Goal: Task Accomplishment & Management: Manage account settings

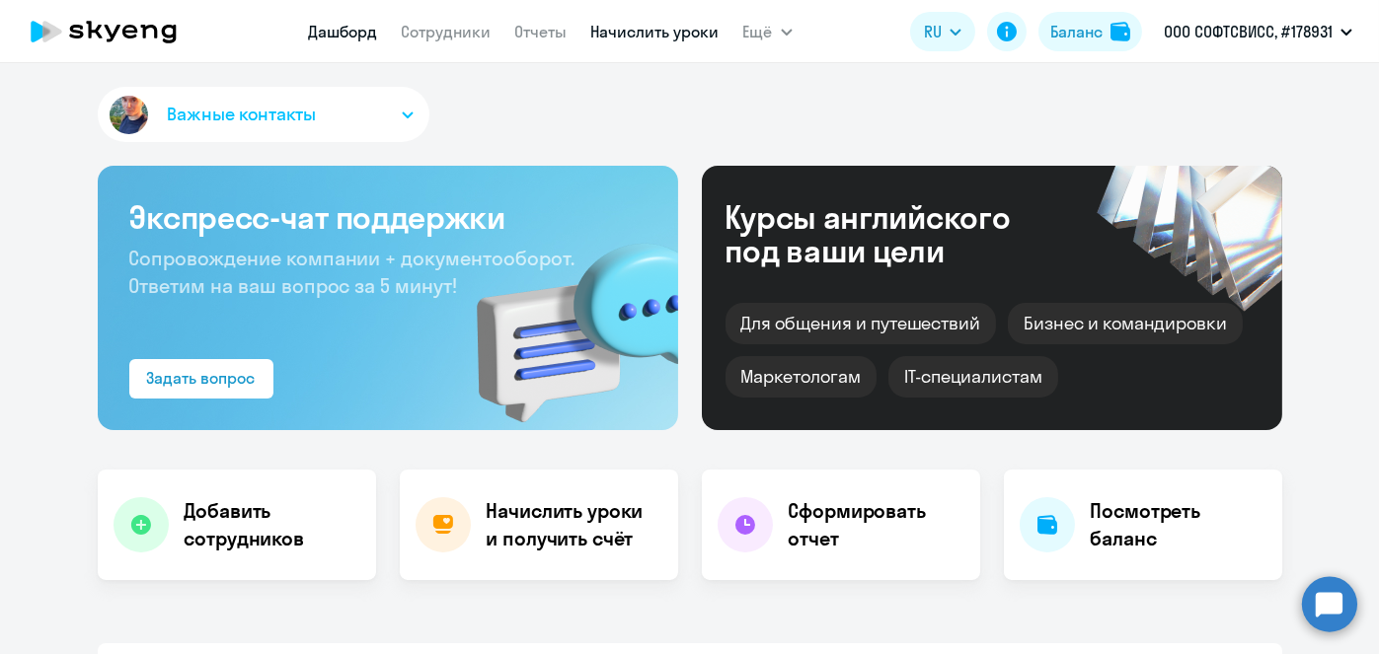
click at [637, 37] on link "Начислить уроки" at bounding box center [655, 32] width 128 height 20
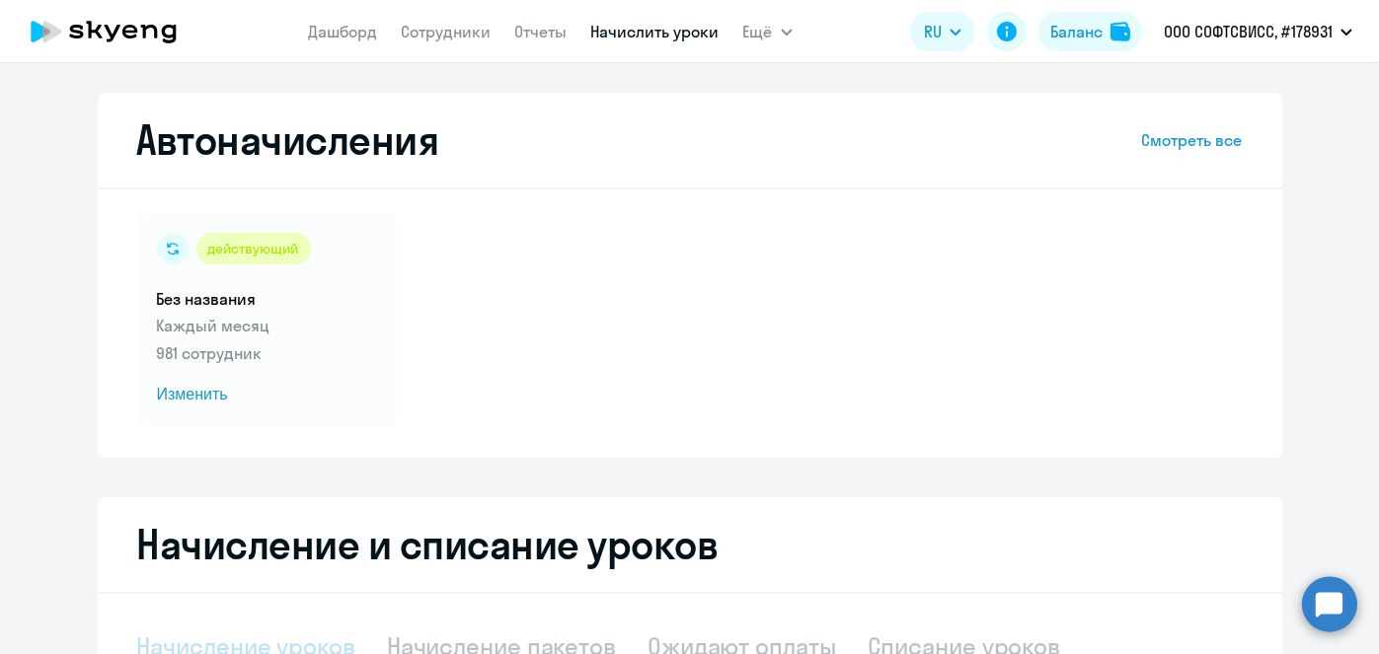
scroll to position [417, 0]
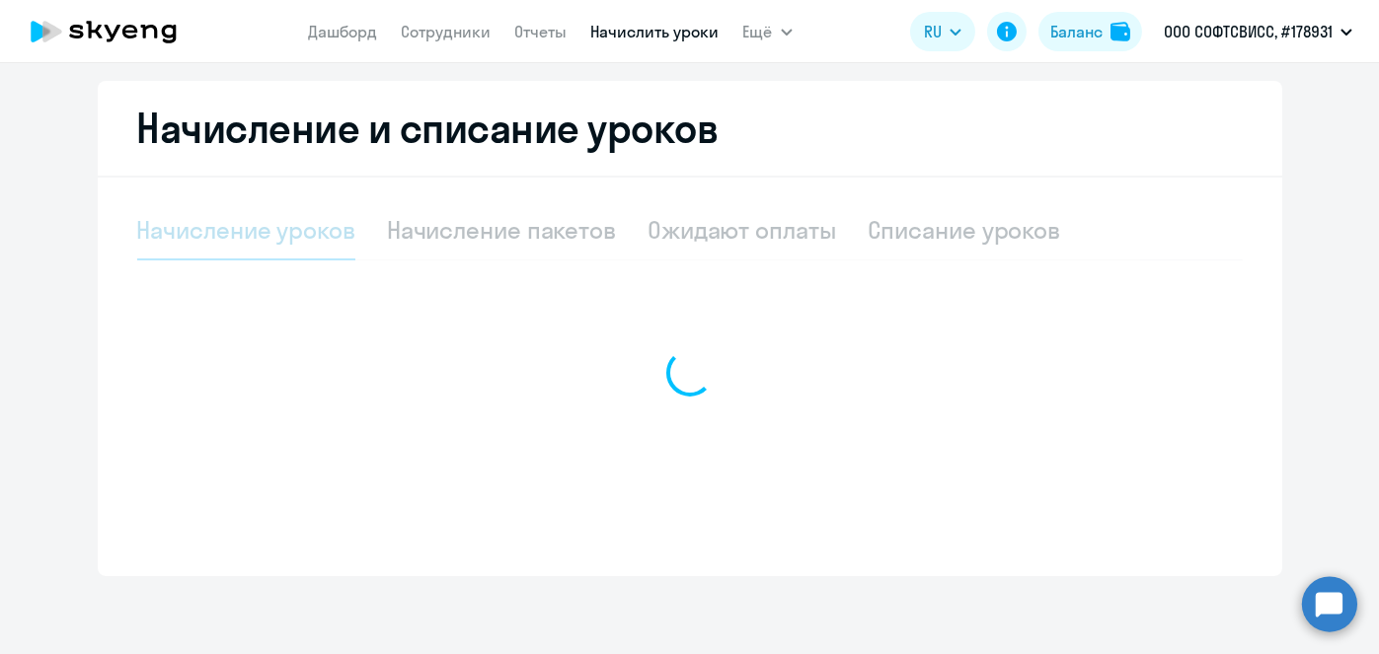
select select "10"
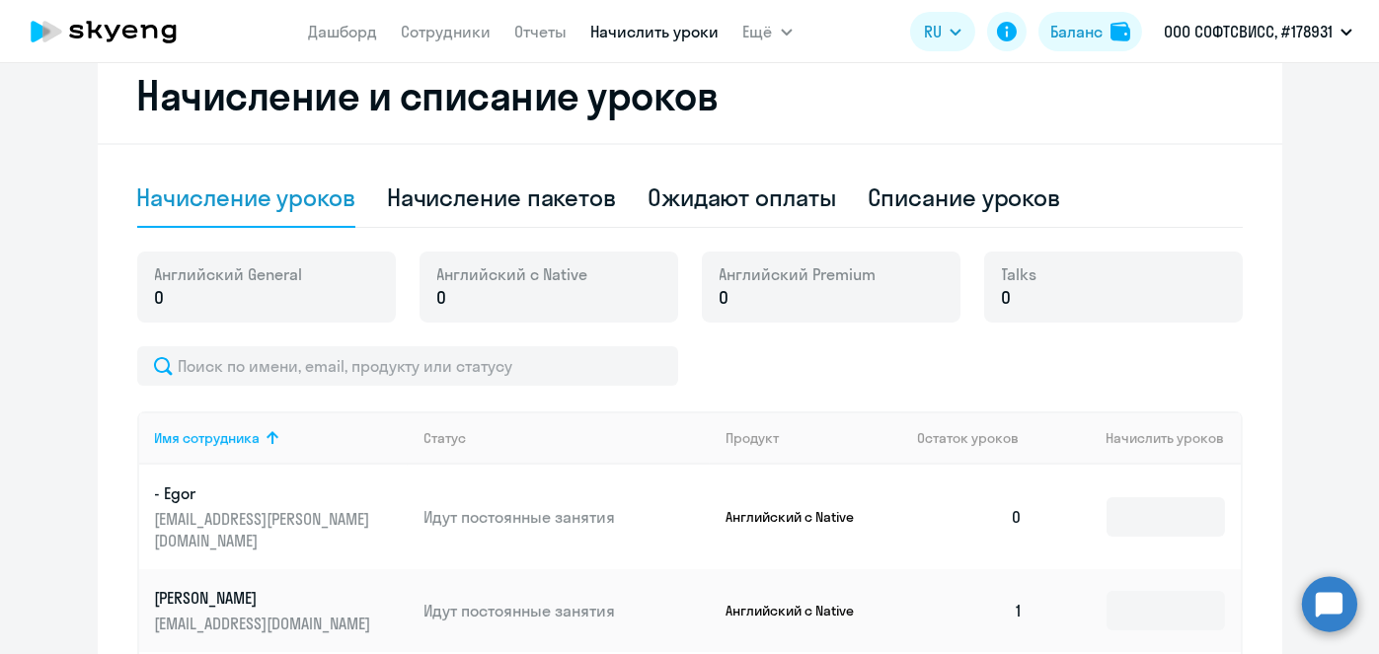
scroll to position [456, 0]
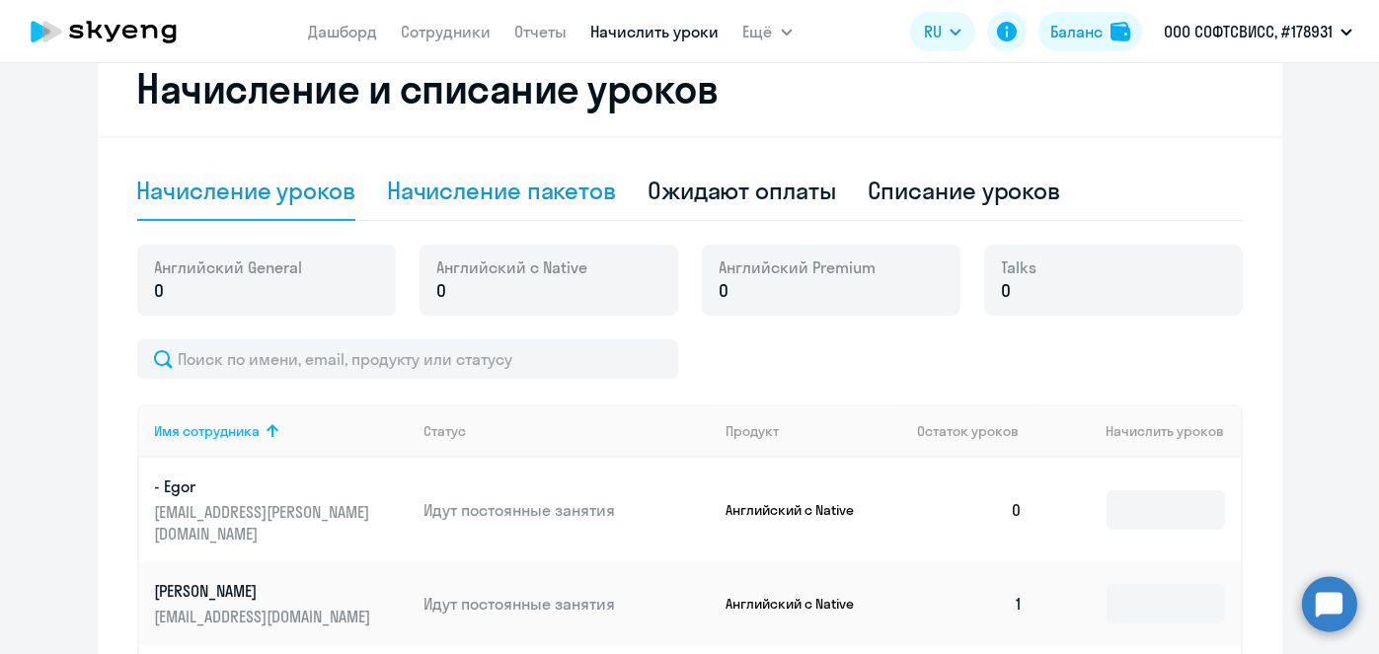
click at [581, 213] on div "Начисление пакетов" at bounding box center [501, 191] width 229 height 59
select select "10"
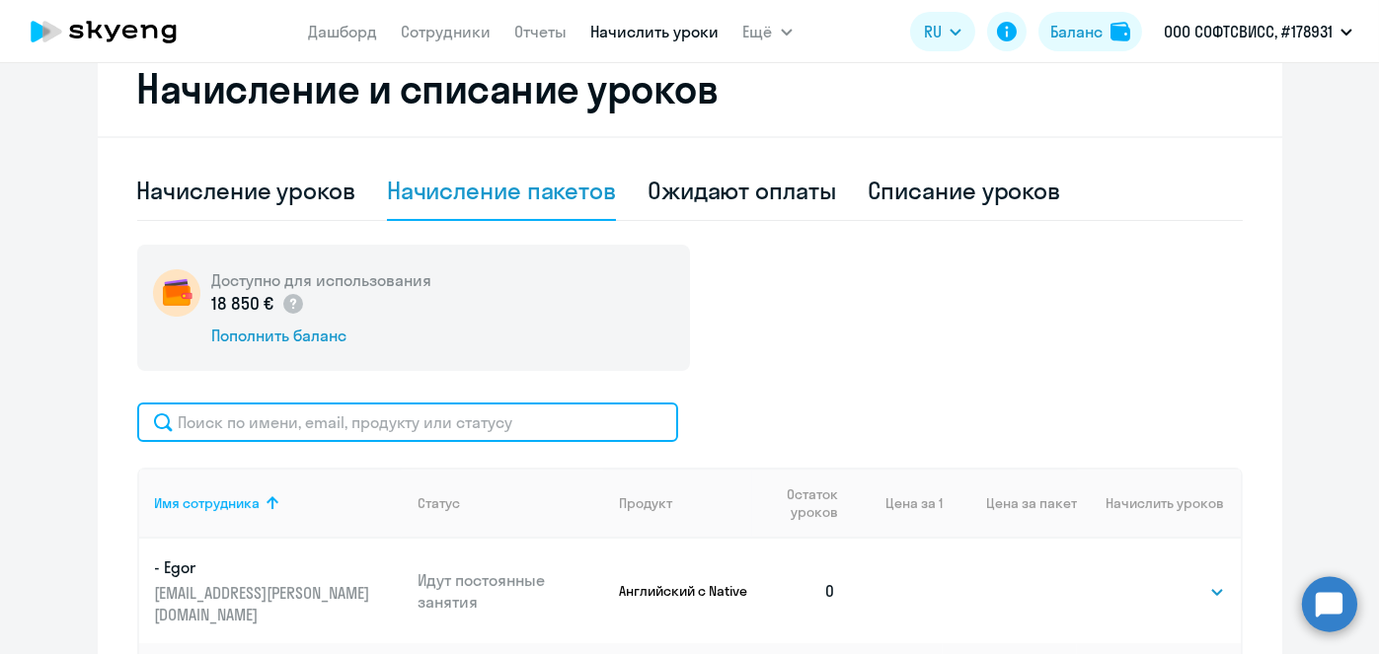
click at [581, 418] on input "text" at bounding box center [407, 422] width 541 height 39
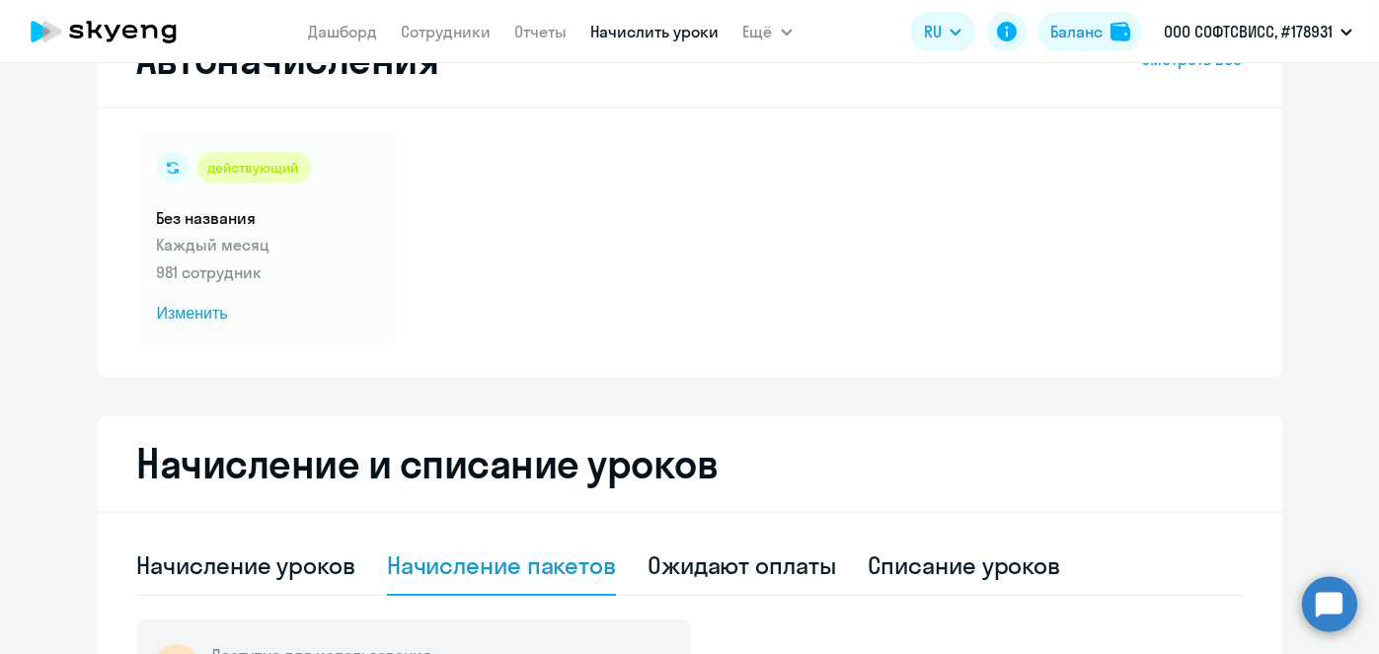
scroll to position [113, 0]
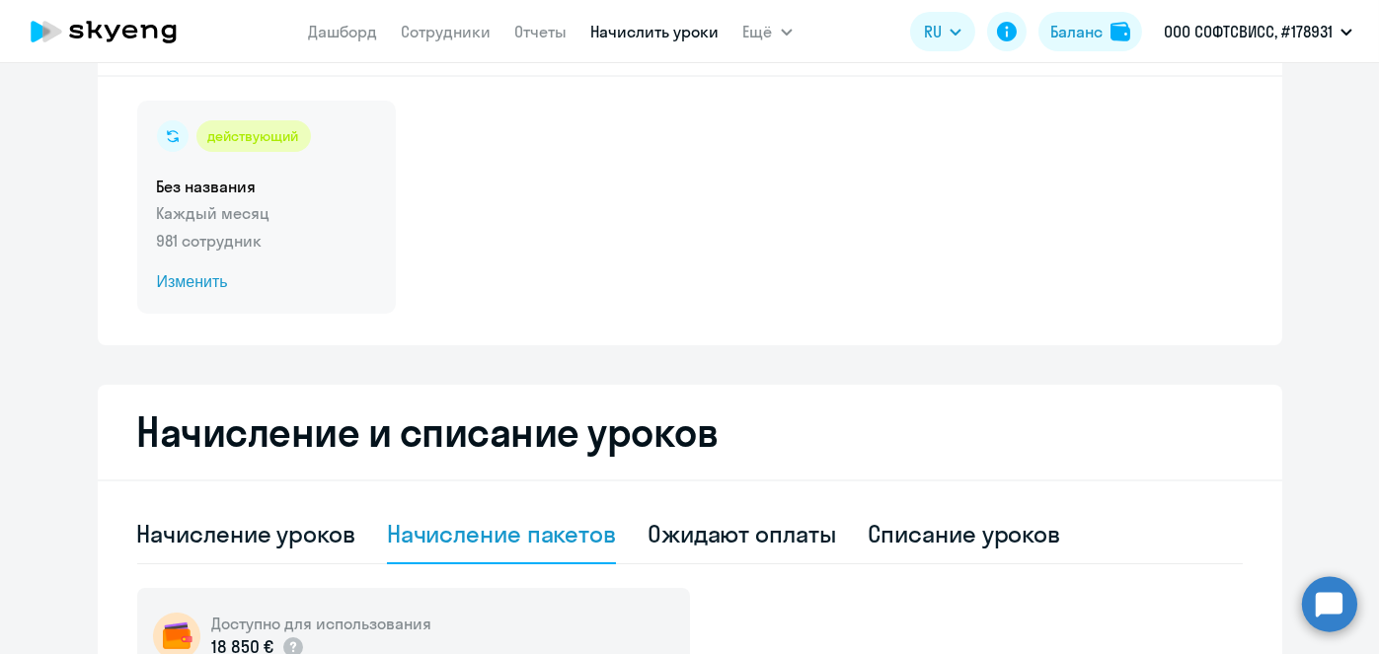
click at [202, 285] on span "Изменить" at bounding box center [266, 282] width 219 height 24
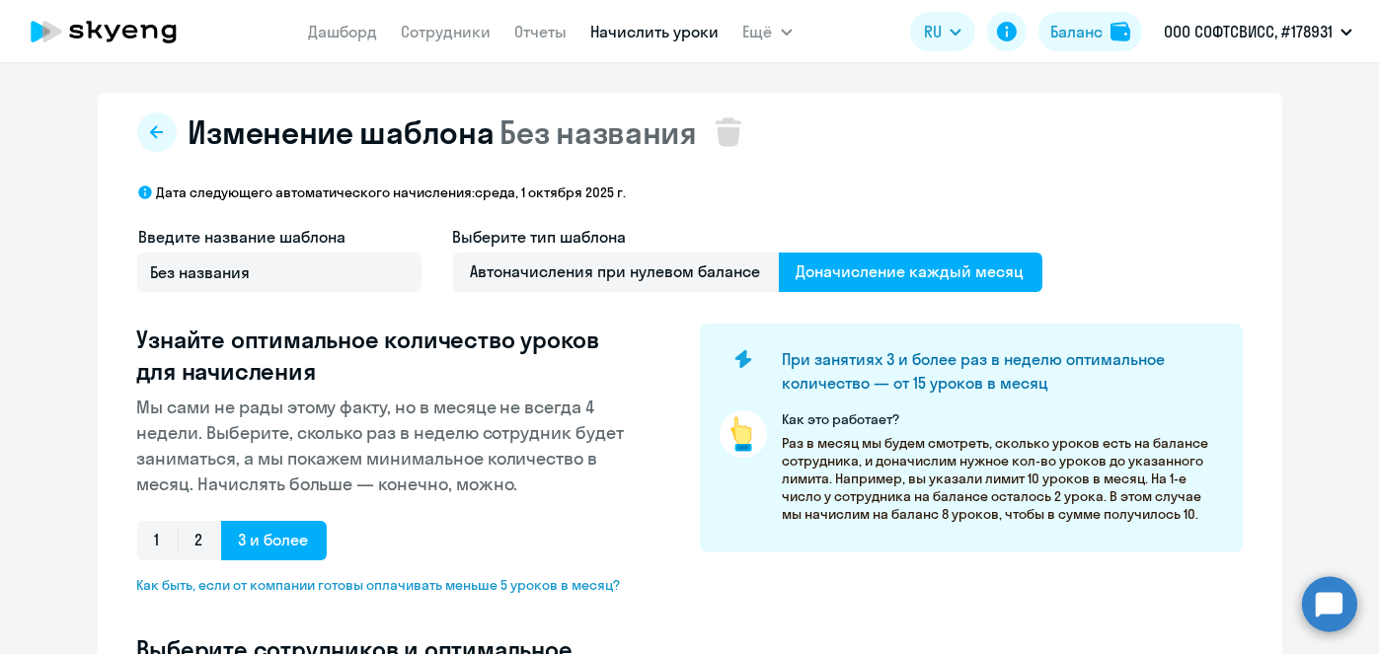
click at [561, 224] on div "Дата следующего автоматического начисления: среда, 1 октября 2025 г. Введите на…" at bounding box center [689, 660] width 1105 height 953
select select "10"
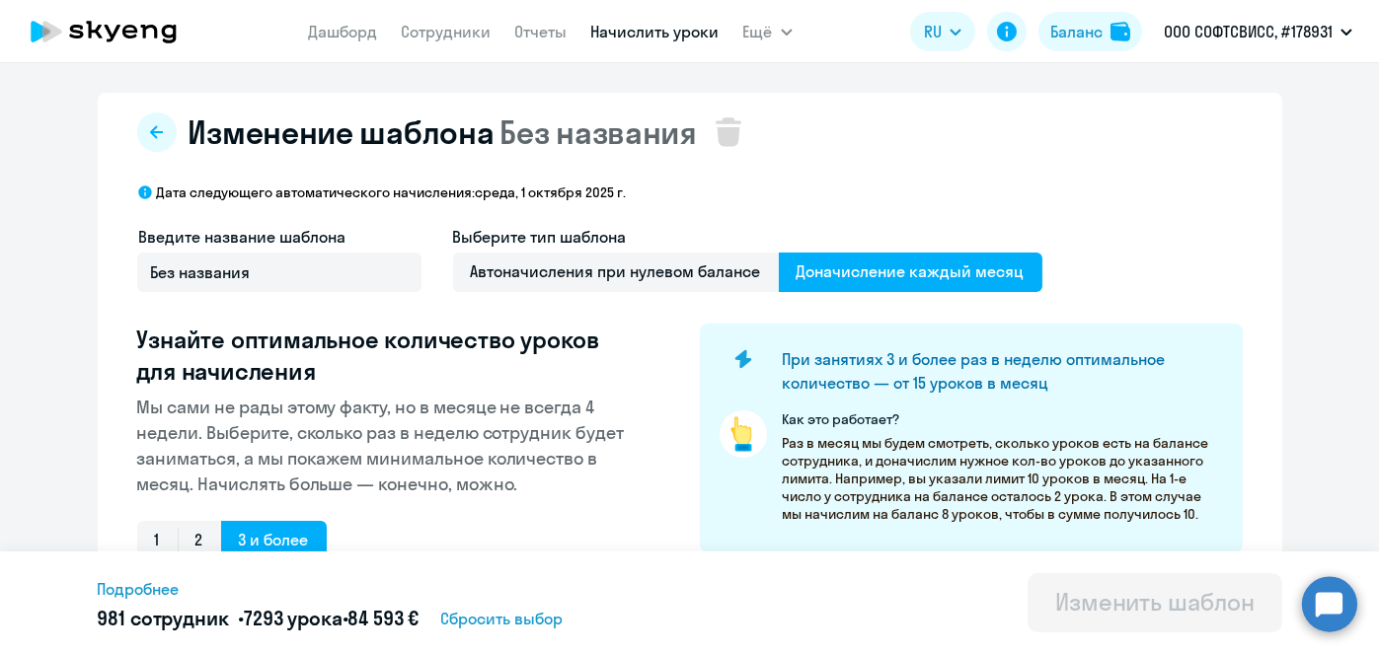
paste input "[PERSON_NAME]"
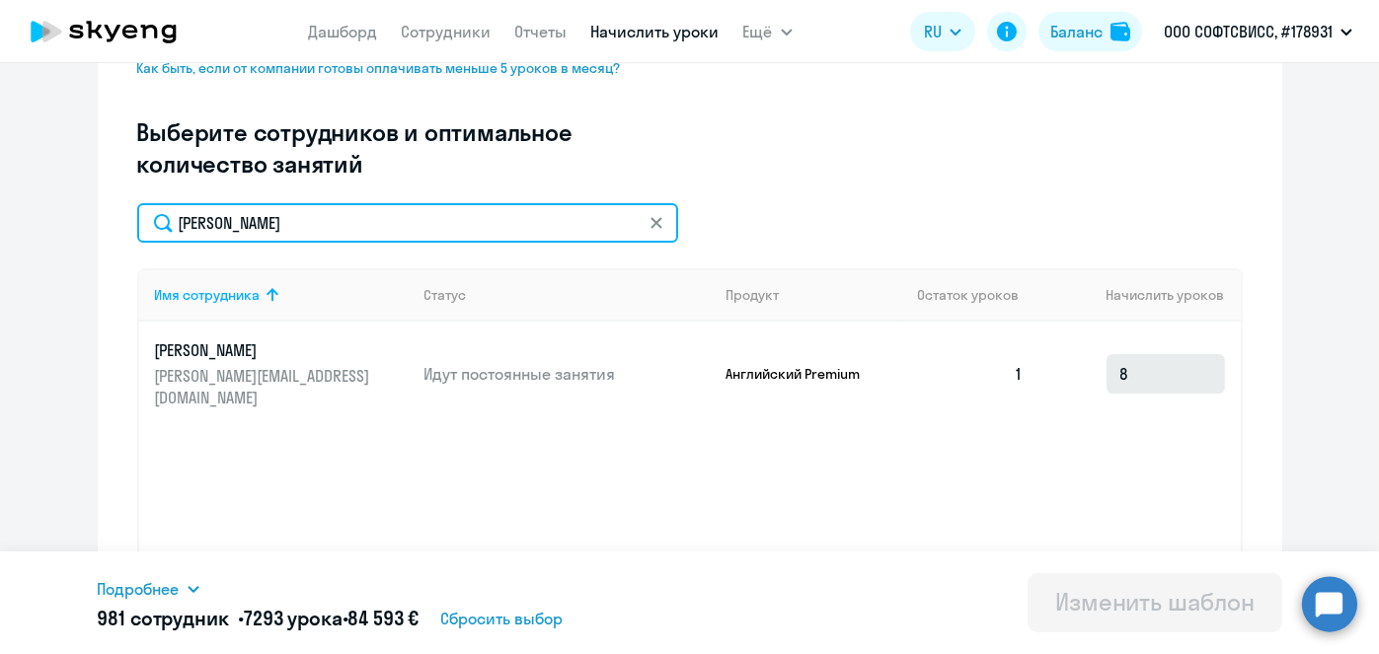
type input "[PERSON_NAME]"
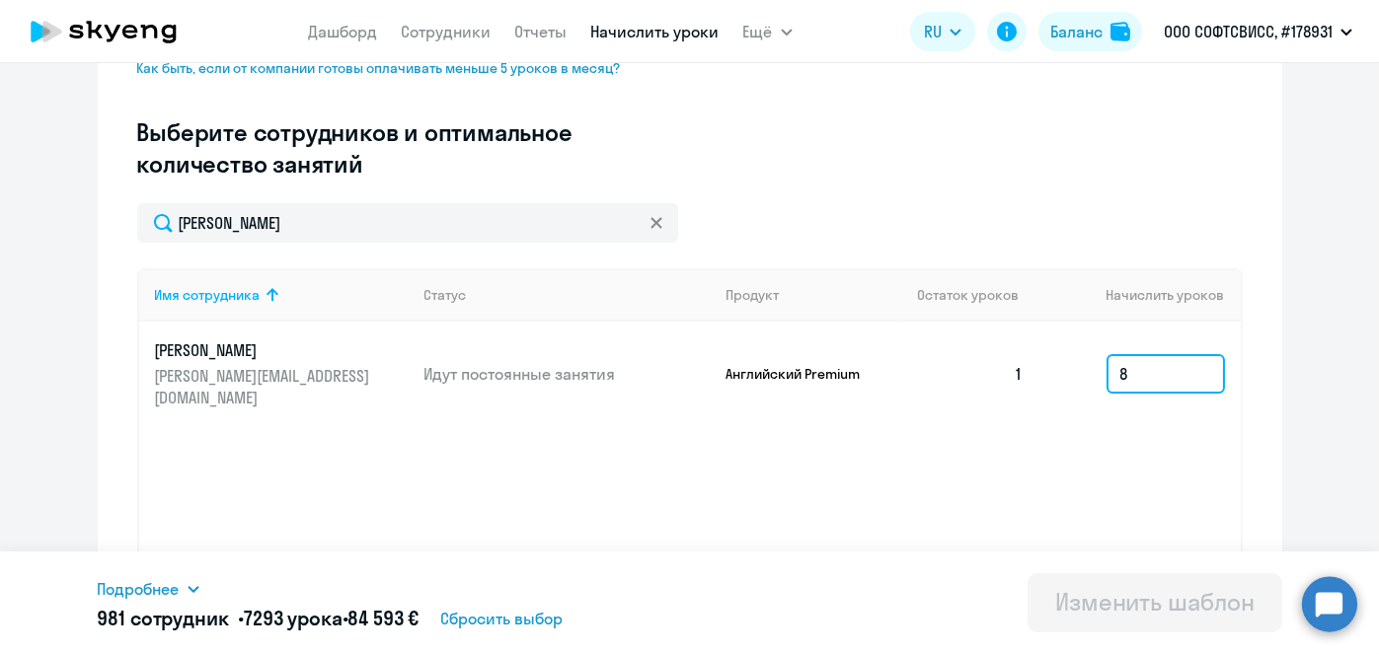
click at [1176, 374] on input "8" at bounding box center [1165, 373] width 118 height 39
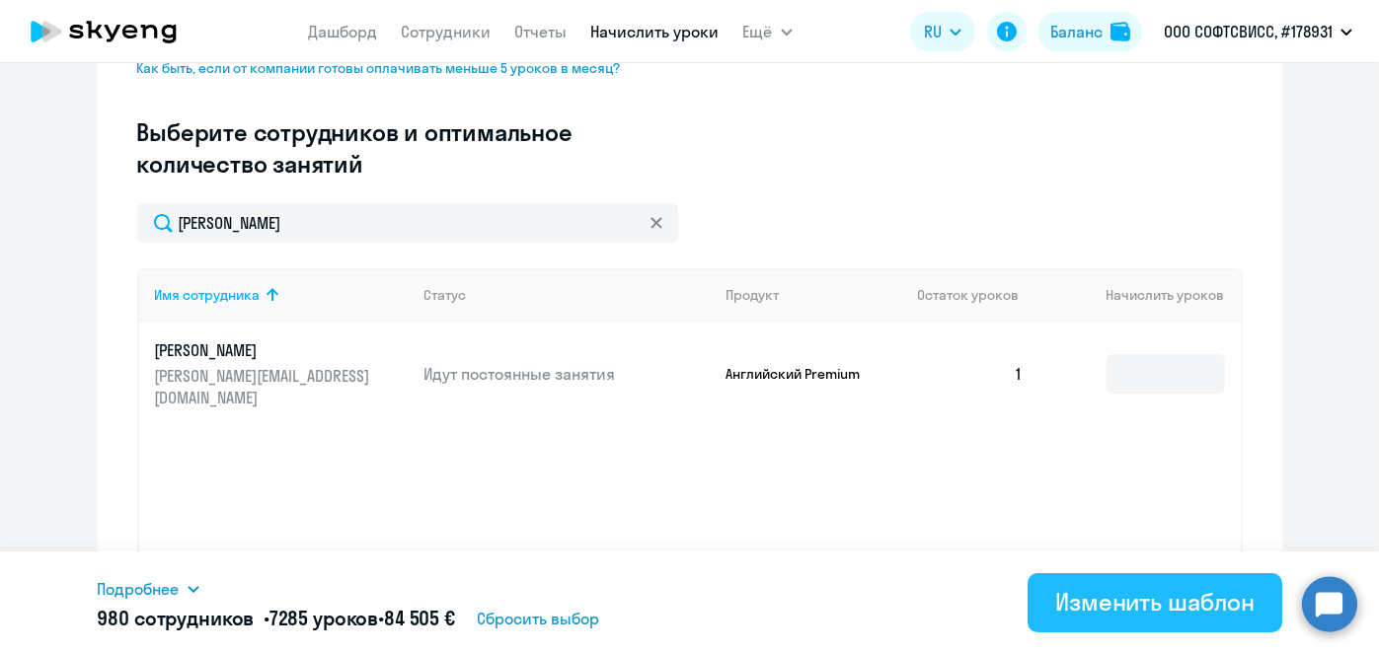
click at [1155, 619] on button "Изменить шаблон" at bounding box center [1154, 602] width 255 height 59
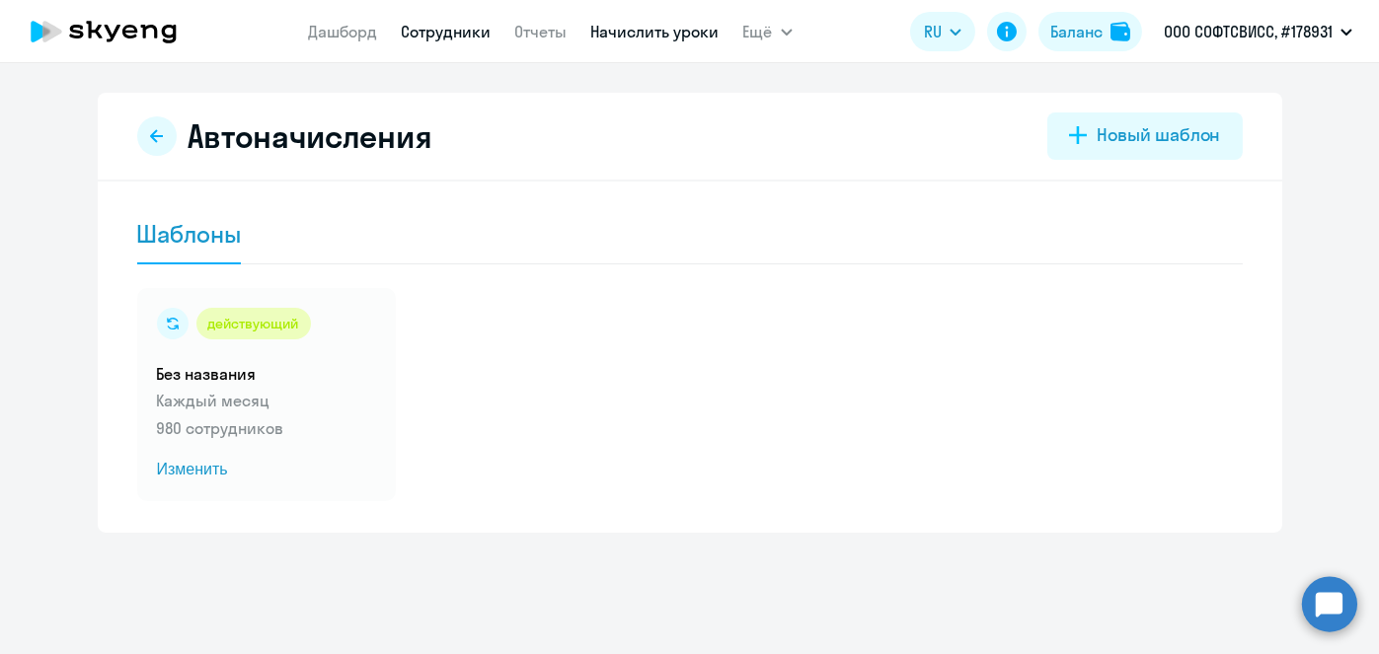
click at [423, 40] on link "Сотрудники" at bounding box center [447, 32] width 90 height 20
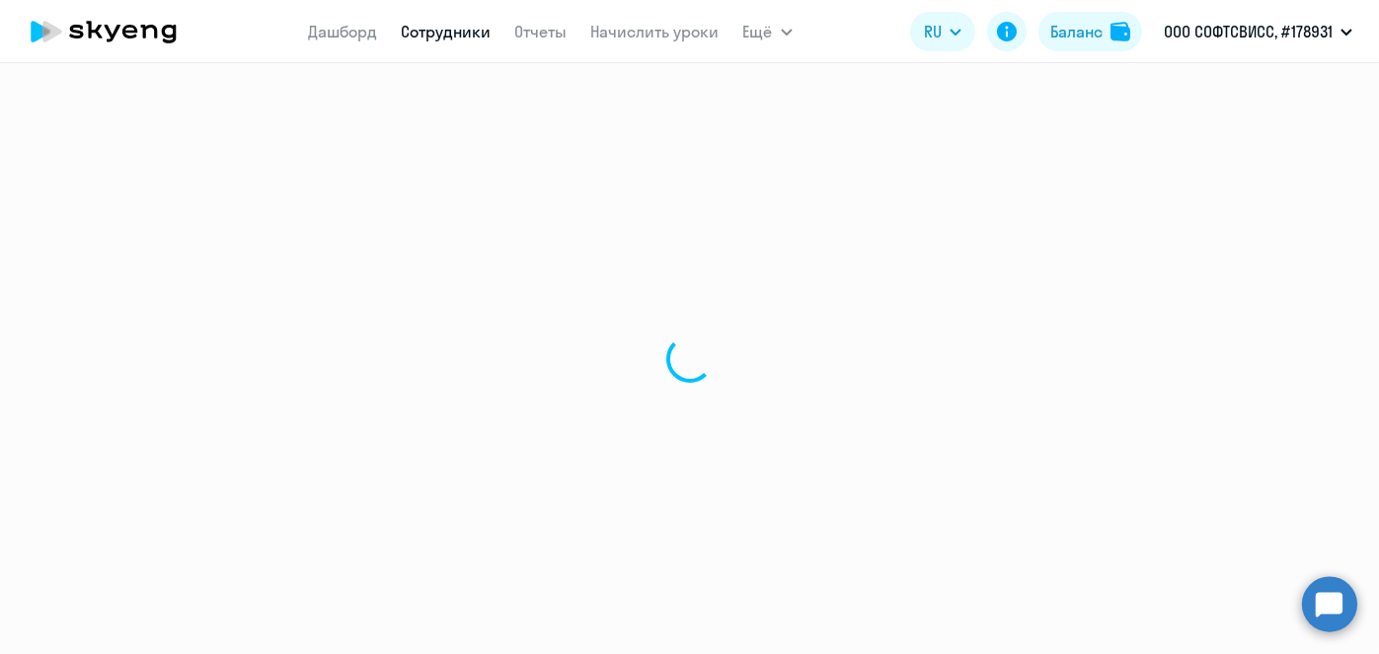
select select "30"
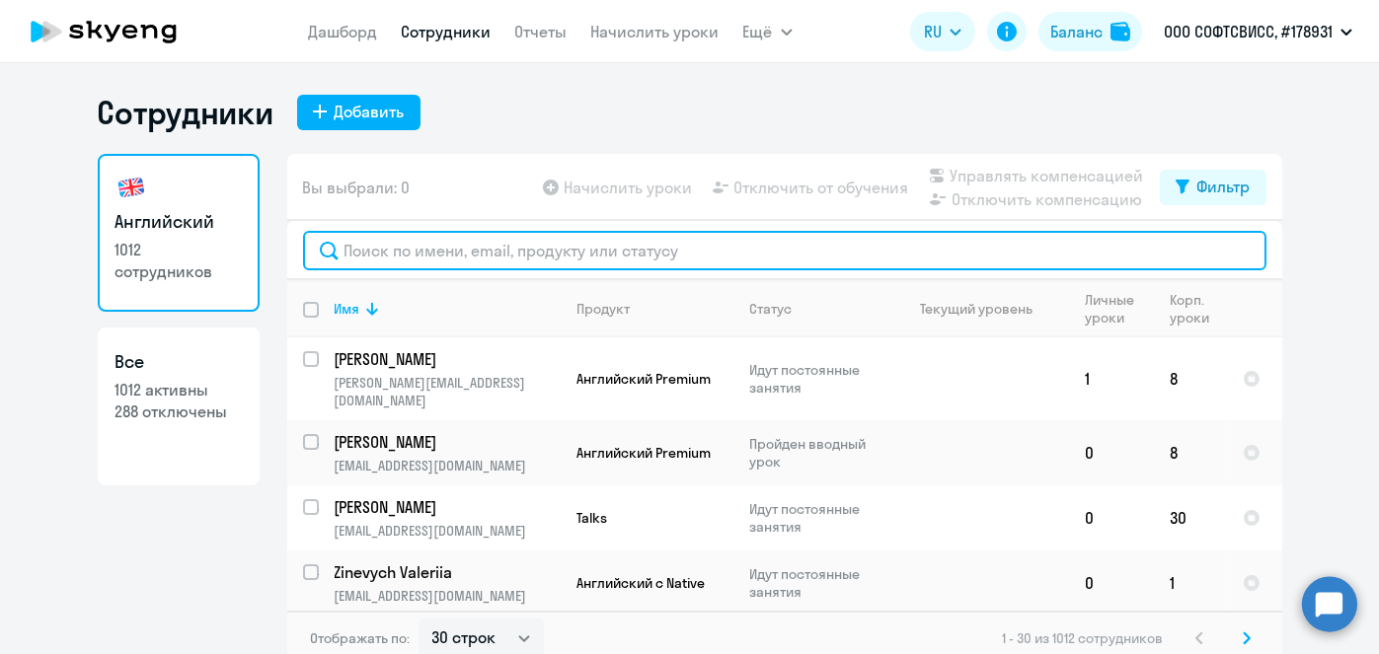
click at [485, 257] on input "text" at bounding box center [784, 250] width 963 height 39
paste input "[PERSON_NAME]"
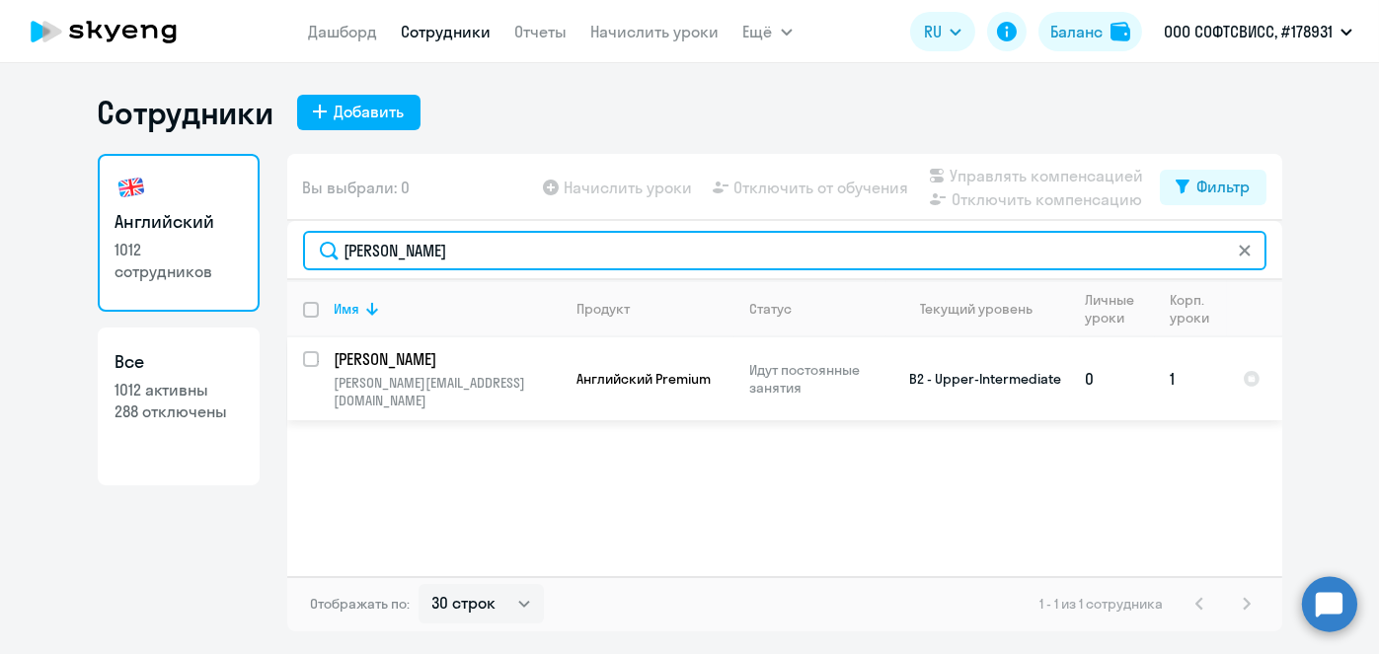
type input "[PERSON_NAME]"
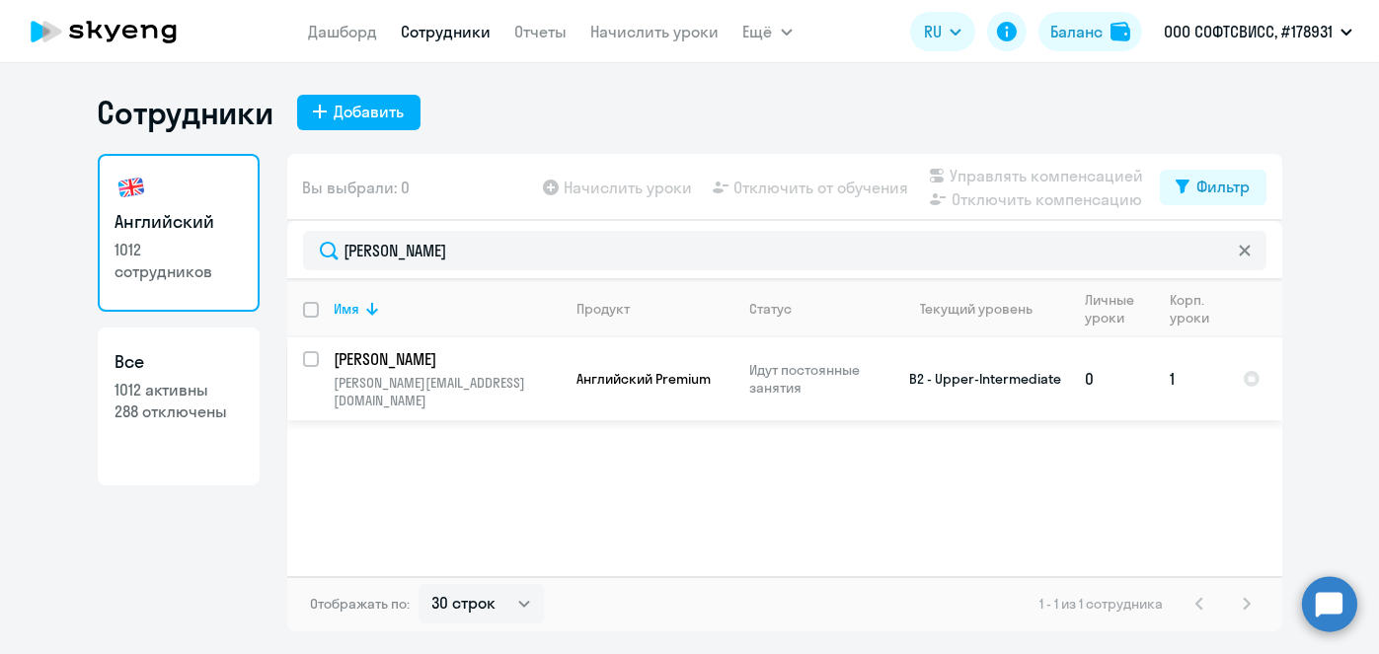
click at [306, 361] on input "select row 40364460" at bounding box center [322, 370] width 39 height 39
checkbox input "true"
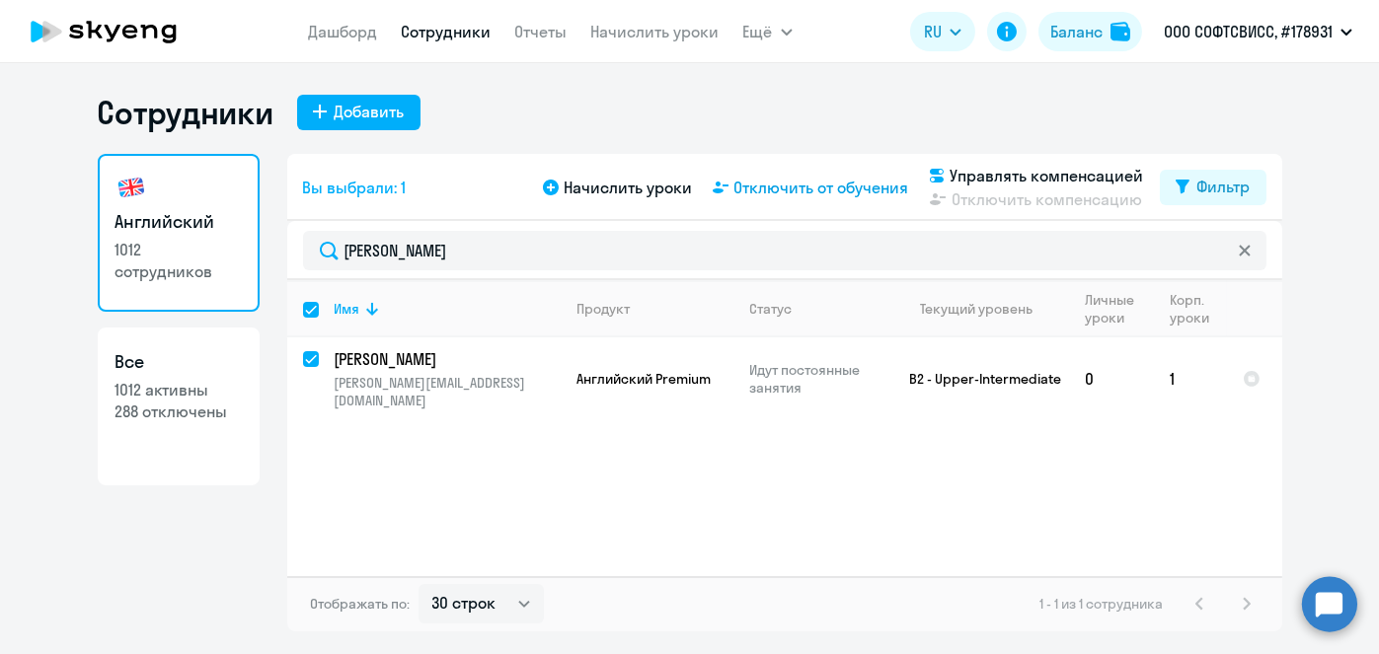
click at [779, 192] on span "Отключить от обучения" at bounding box center [821, 188] width 175 height 24
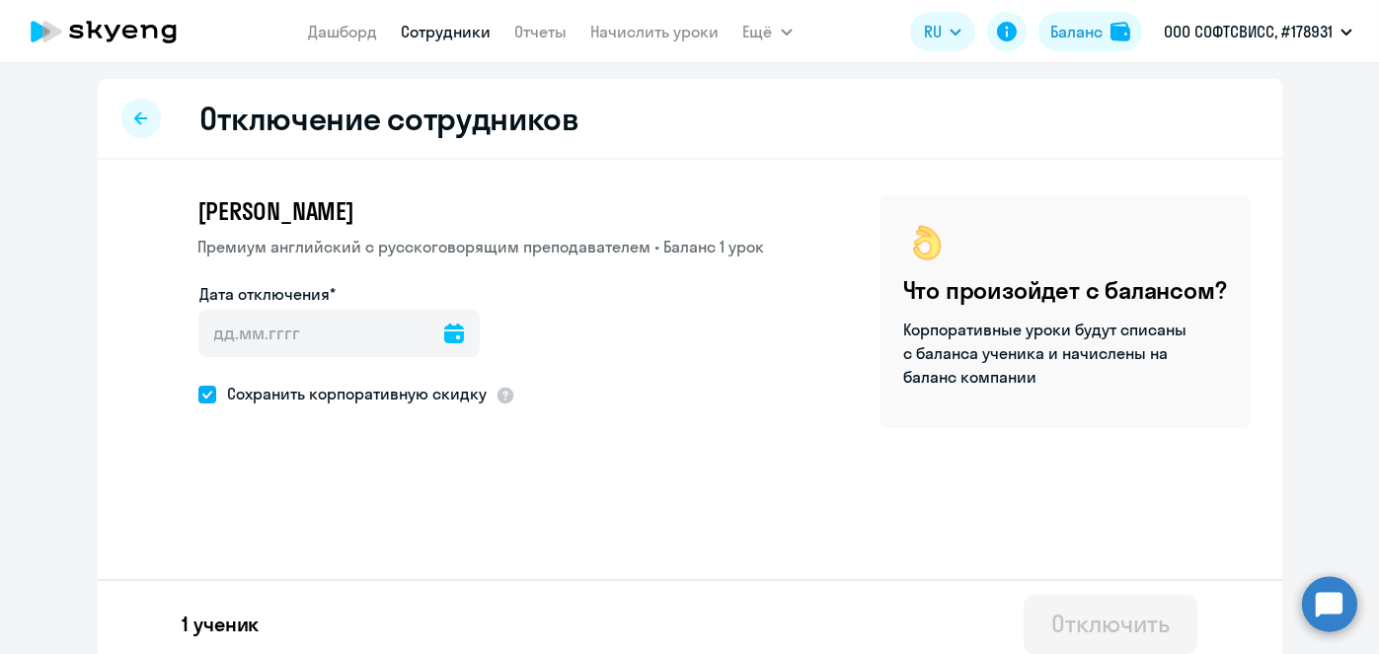
click at [444, 342] on div at bounding box center [454, 333] width 20 height 47
click at [444, 335] on icon at bounding box center [454, 334] width 20 height 20
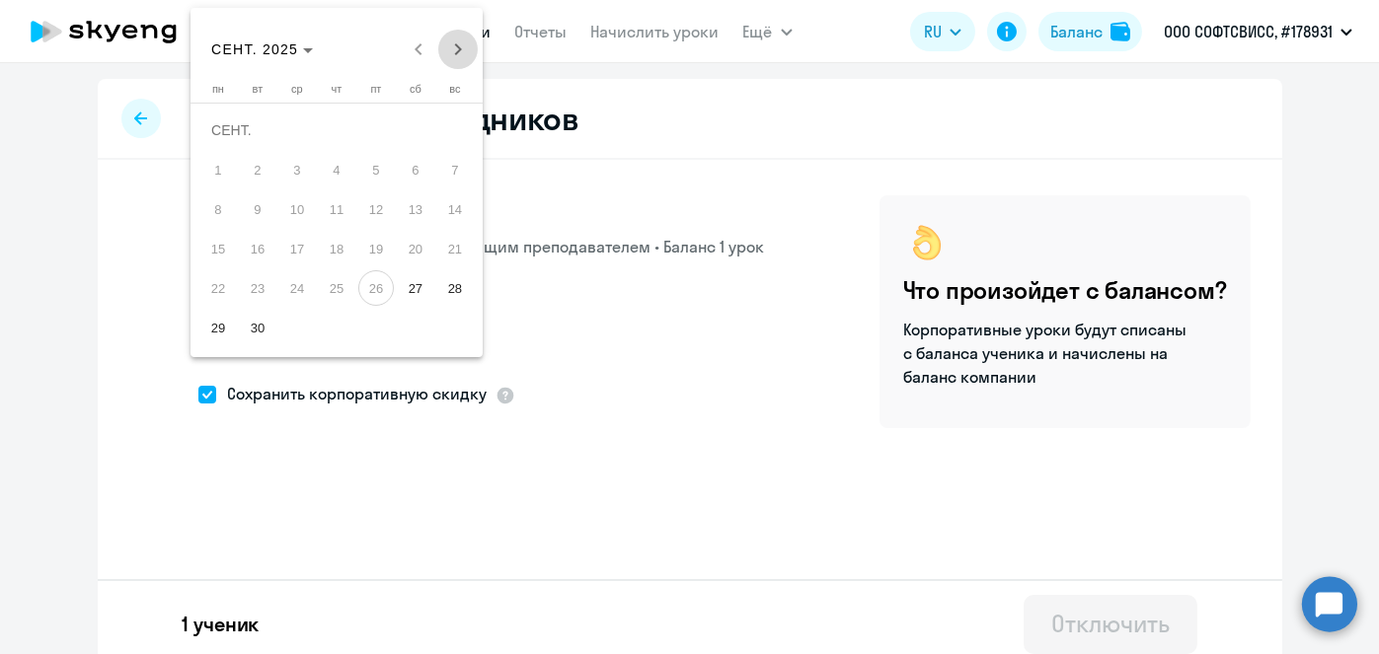
click at [468, 42] on span "Next month" at bounding box center [457, 49] width 39 height 39
click at [297, 164] on span "1" at bounding box center [297, 170] width 36 height 36
type input "[DATE]"
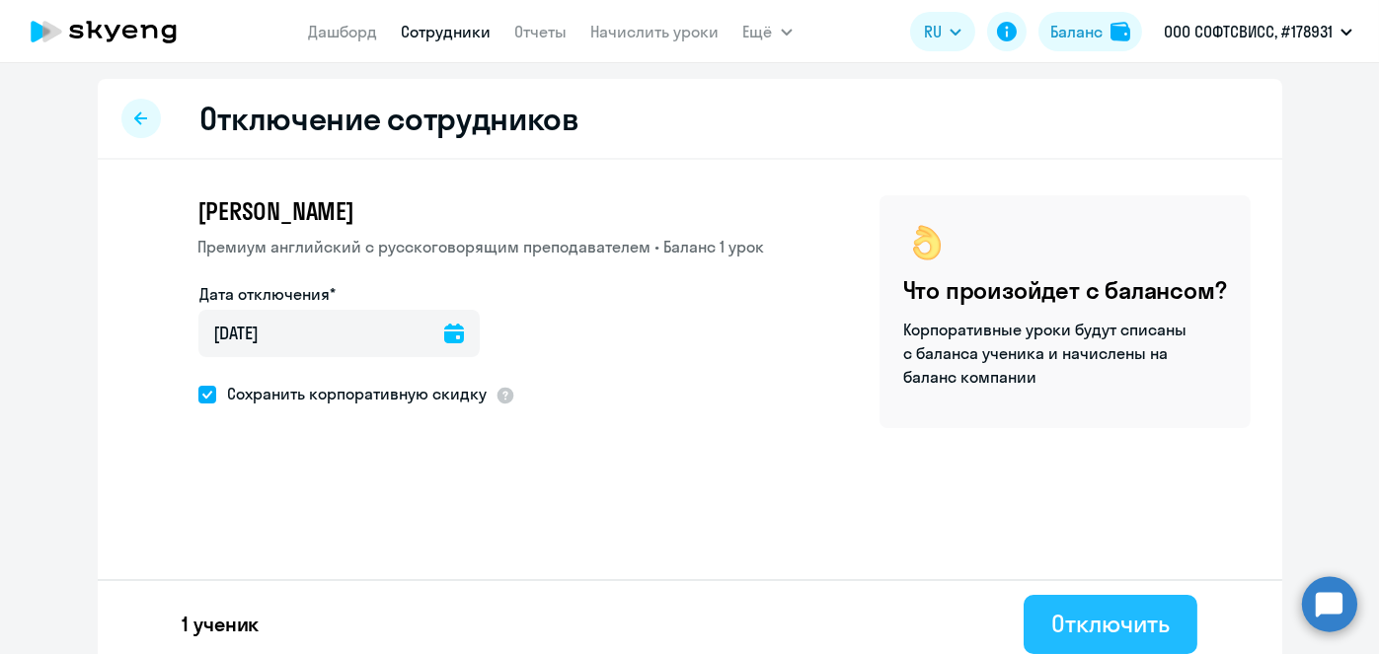
click at [1079, 628] on div "Отключить" at bounding box center [1109, 624] width 117 height 32
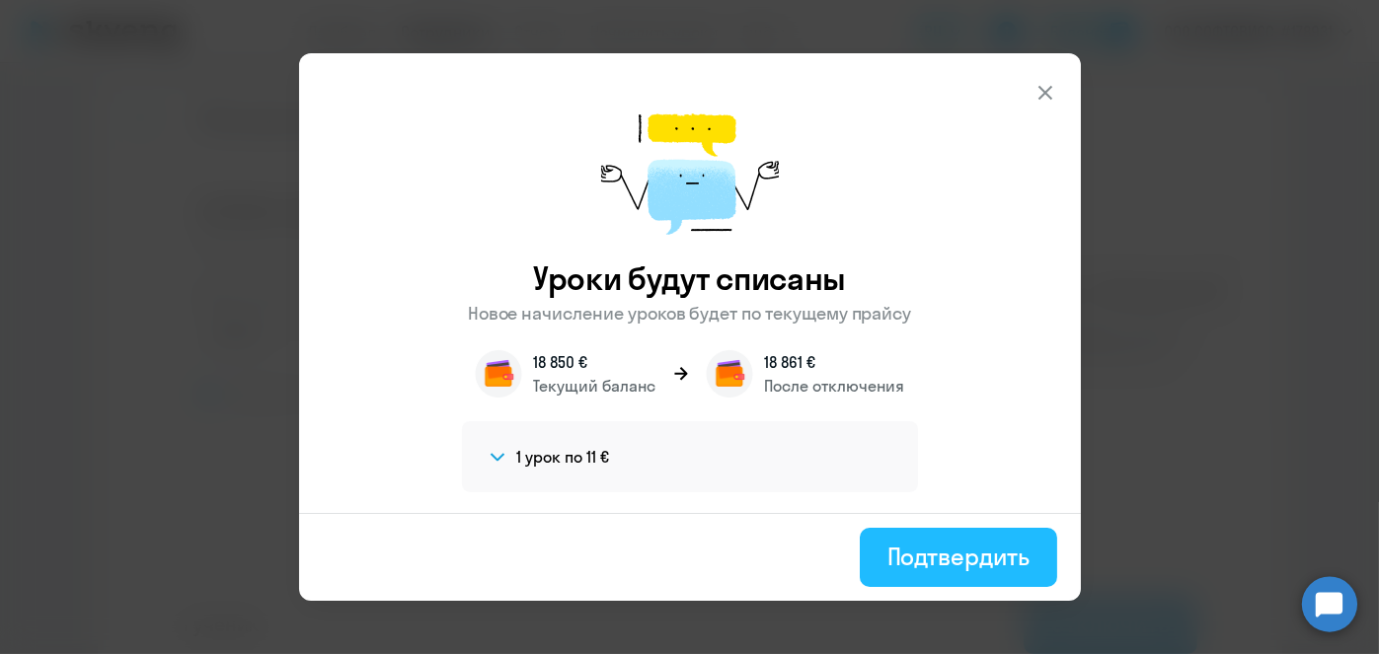
click at [924, 554] on div "Подтвердить" at bounding box center [958, 557] width 142 height 32
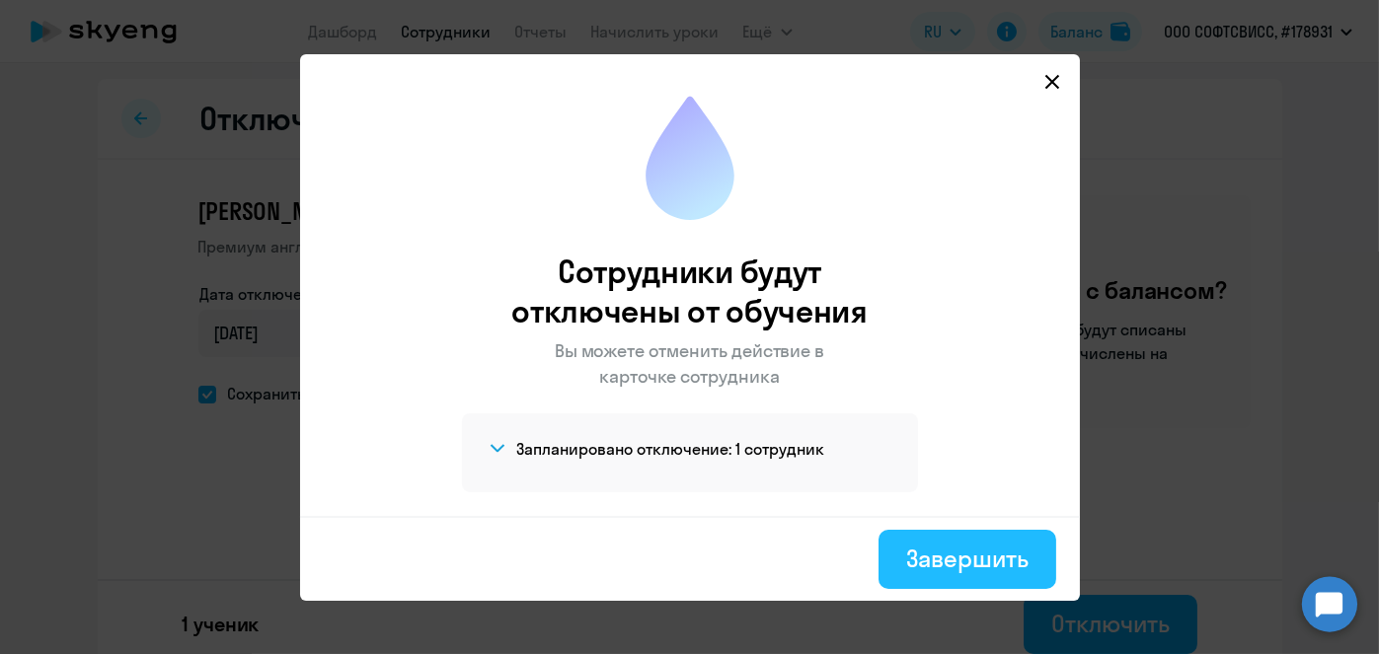
click at [982, 556] on div "Завершить" at bounding box center [966, 559] width 121 height 32
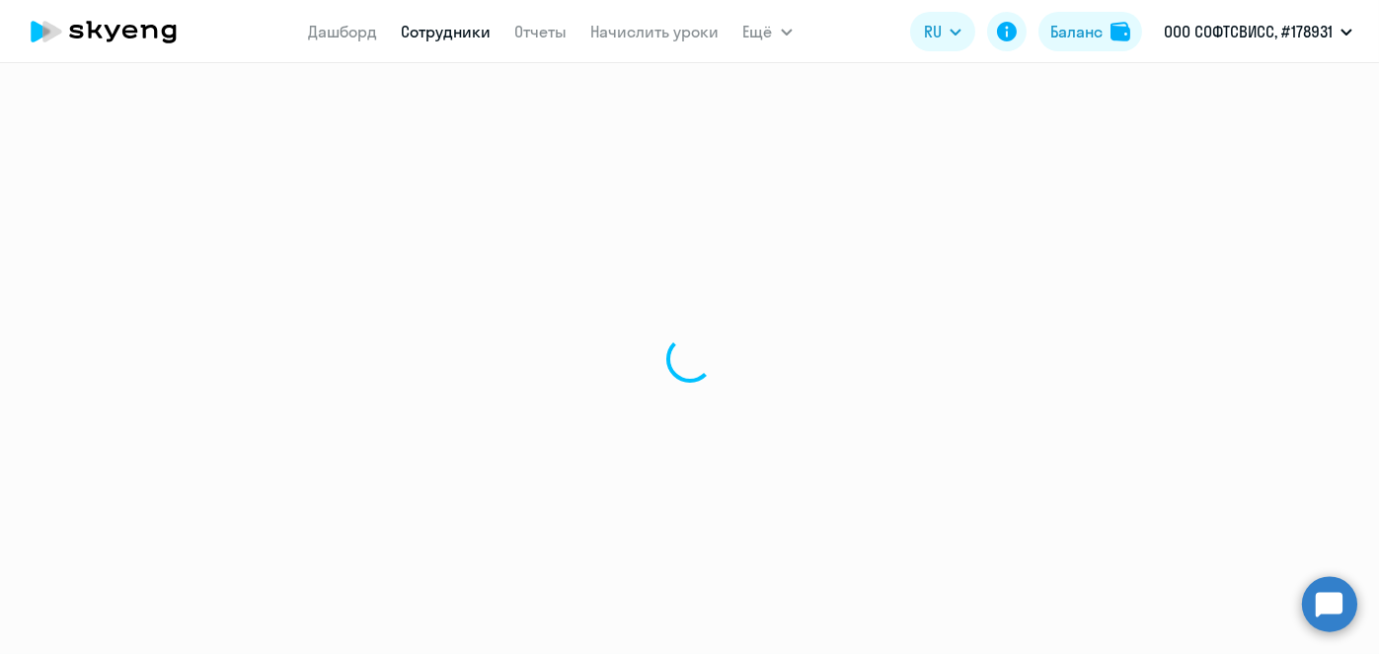
select select "30"
